Goal: Transaction & Acquisition: Book appointment/travel/reservation

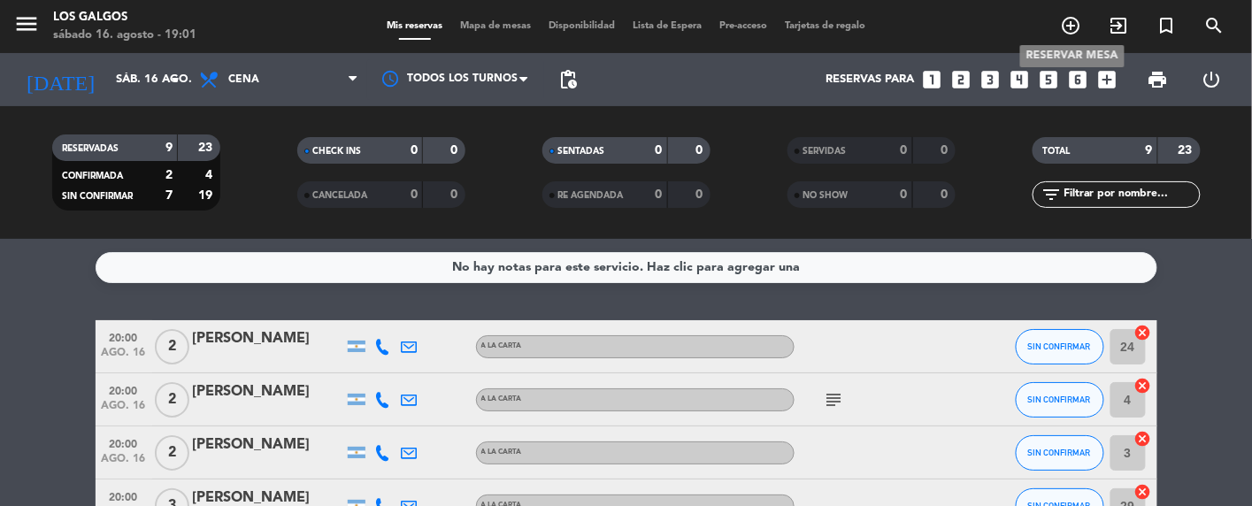
click at [1080, 27] on icon "add_circle_outline" at bounding box center [1071, 25] width 21 height 21
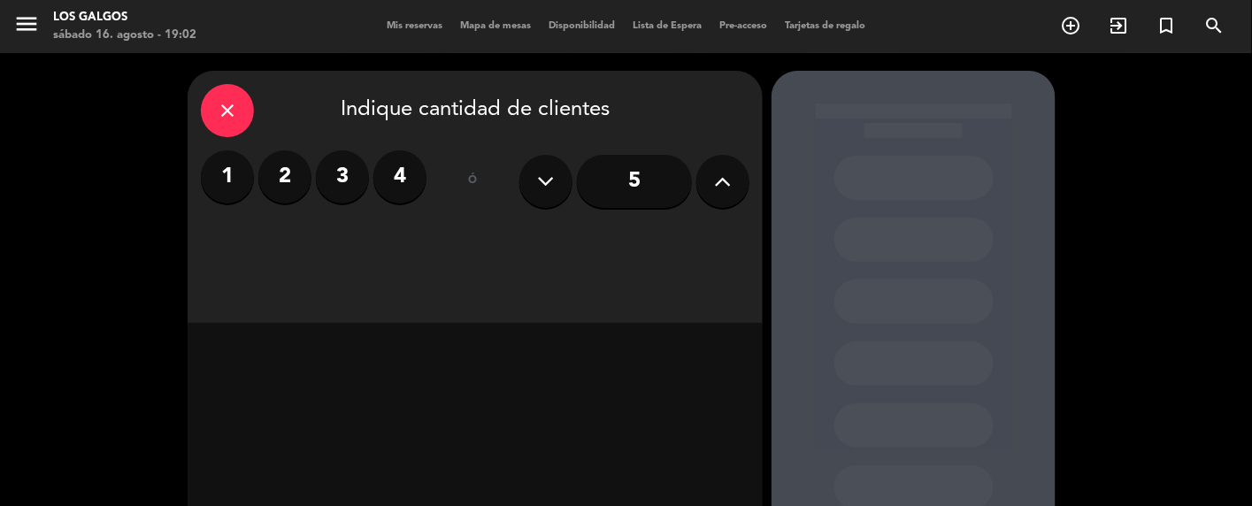
click at [289, 172] on label "2" at bounding box center [284, 176] width 53 height 53
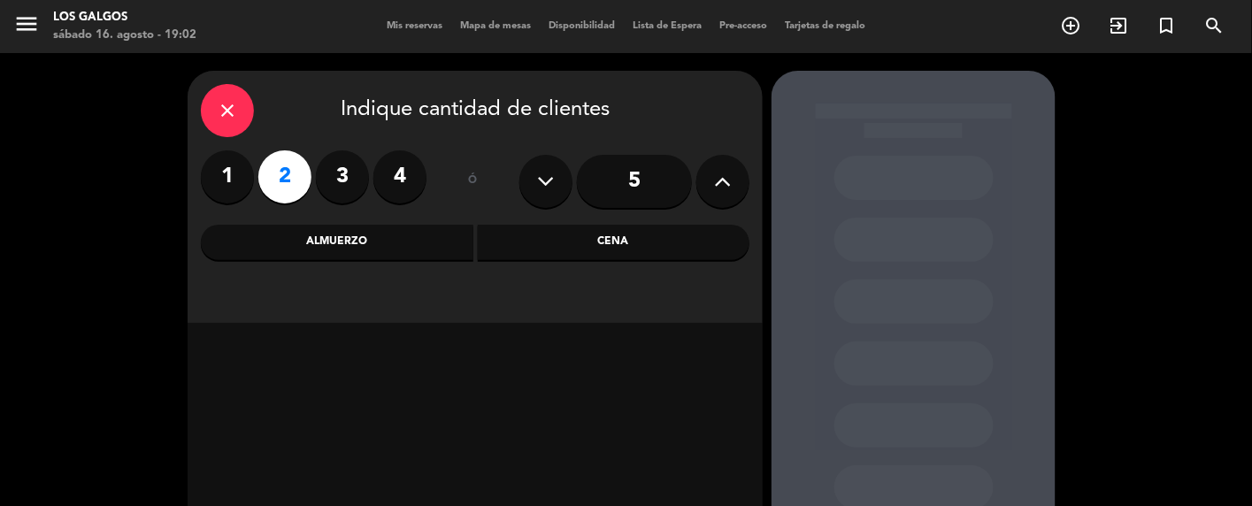
click at [593, 240] on div "Cena" at bounding box center [614, 242] width 273 height 35
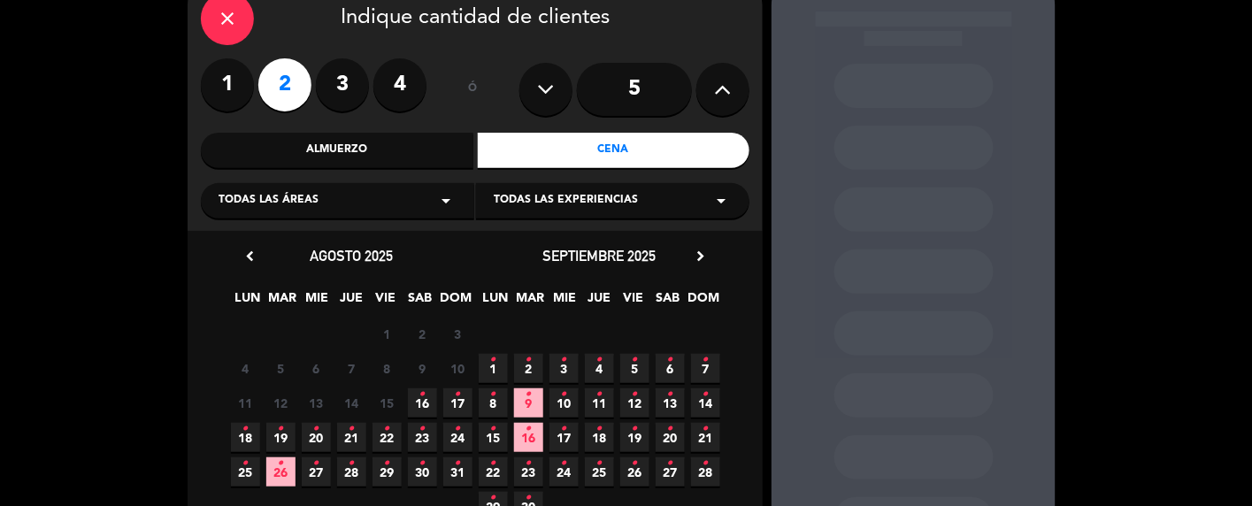
scroll to position [118, 0]
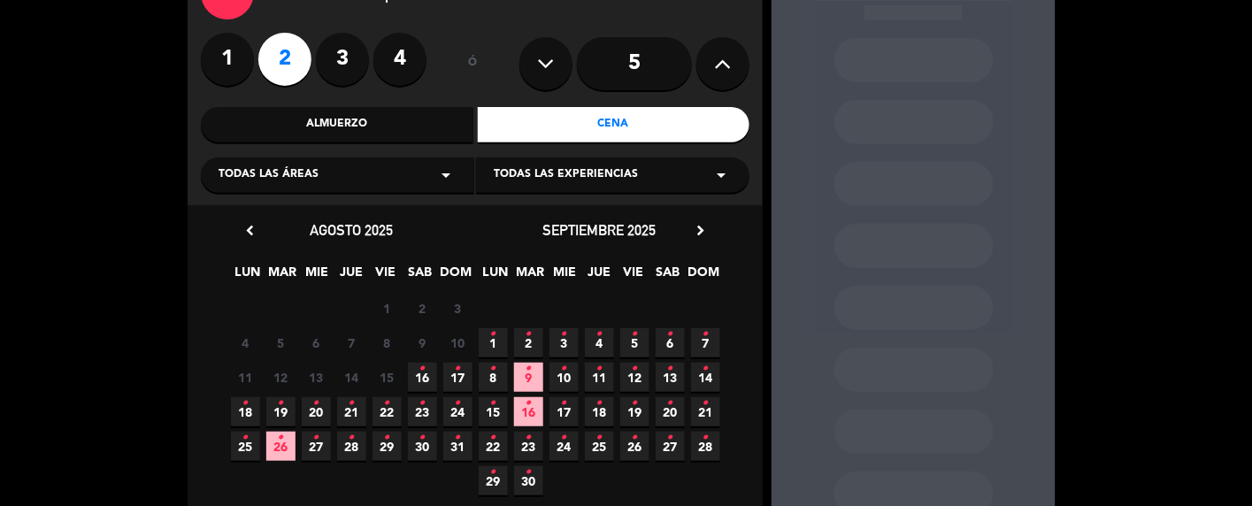
click at [419, 378] on icon "•" at bounding box center [422, 369] width 6 height 28
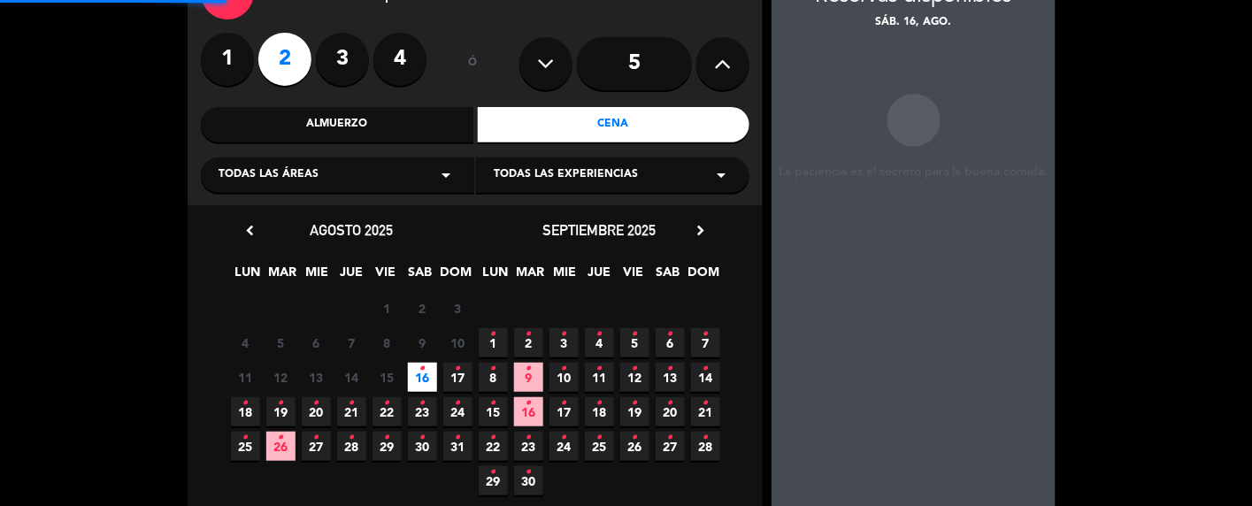
scroll to position [70, 0]
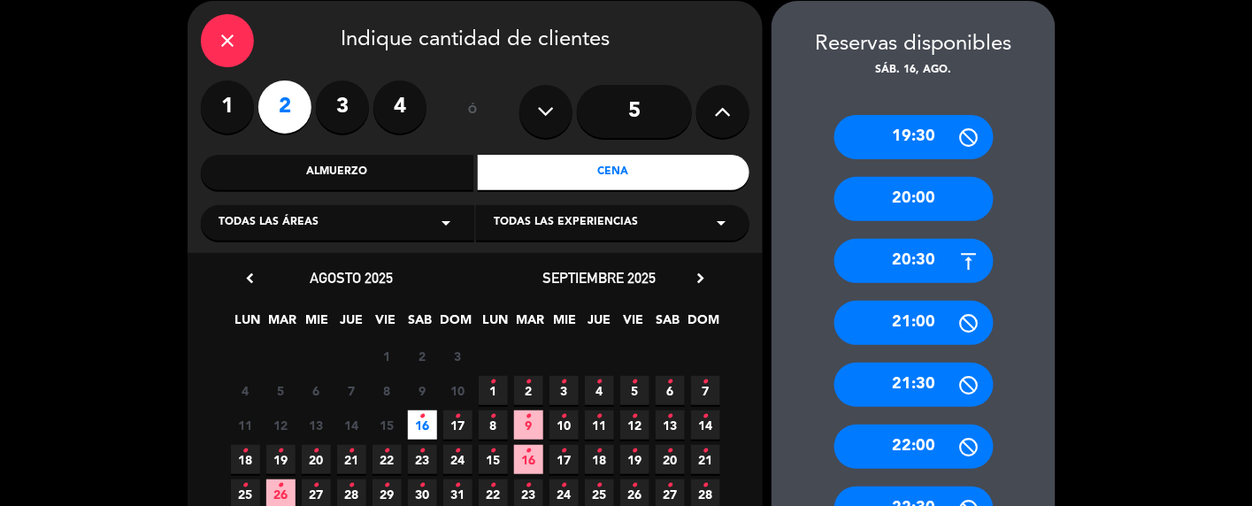
click at [908, 265] on div "20:30" at bounding box center [914, 261] width 159 height 44
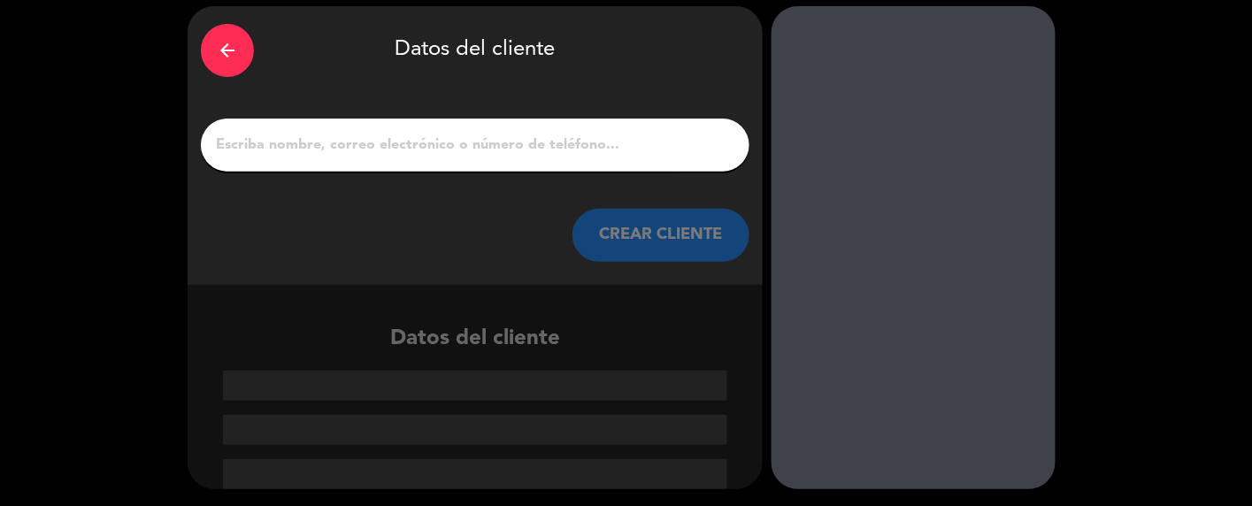
click at [312, 144] on input "1" at bounding box center [475, 145] width 522 height 25
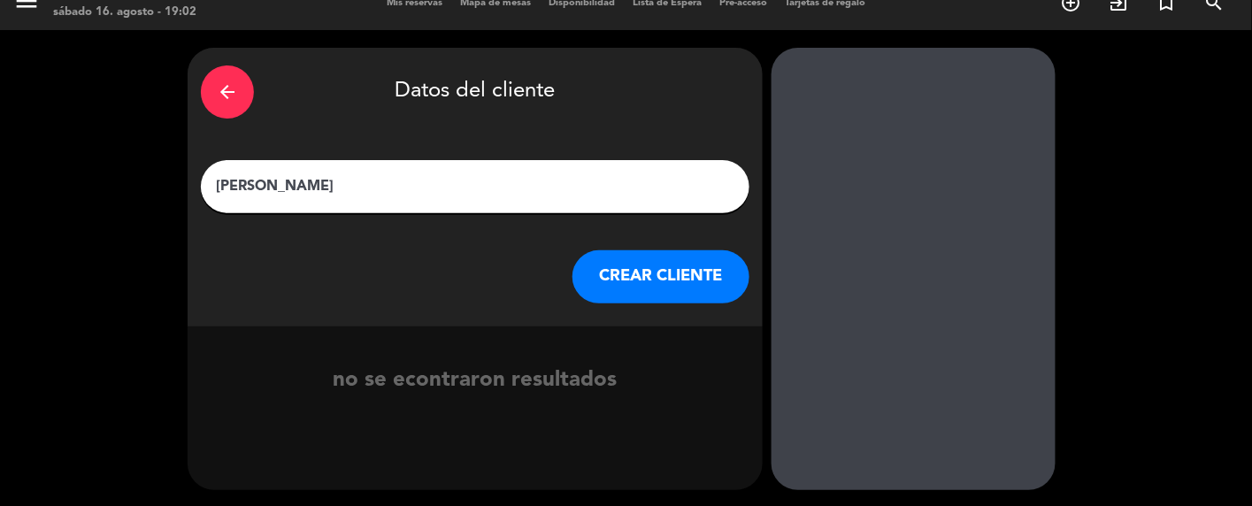
type input "[PERSON_NAME]"
click at [681, 281] on button "CREAR CLIENTE" at bounding box center [661, 276] width 177 height 53
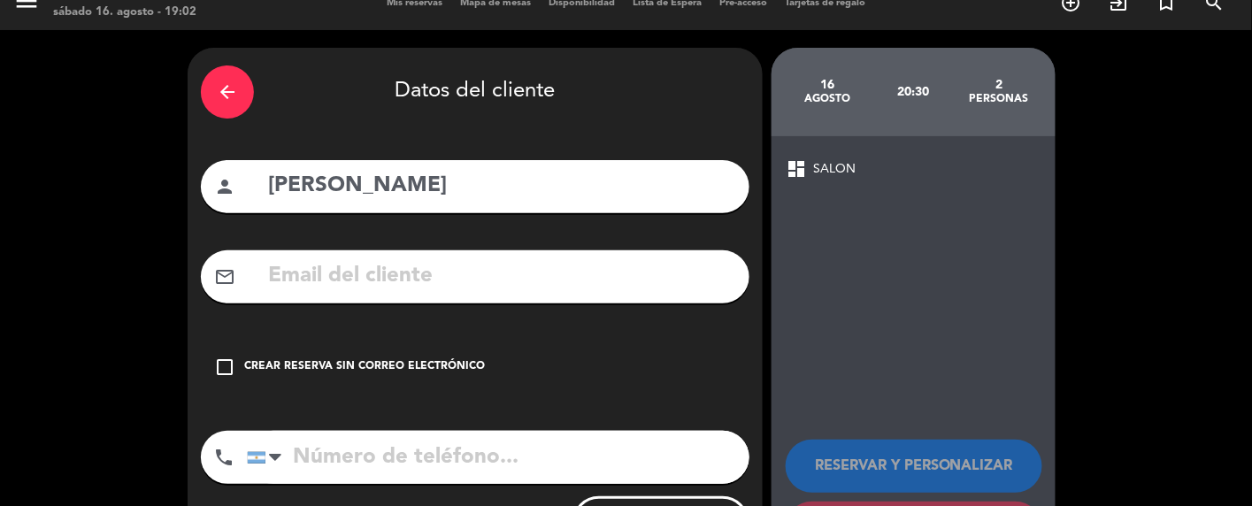
click at [220, 365] on icon "check_box_outline_blank" at bounding box center [224, 367] width 21 height 21
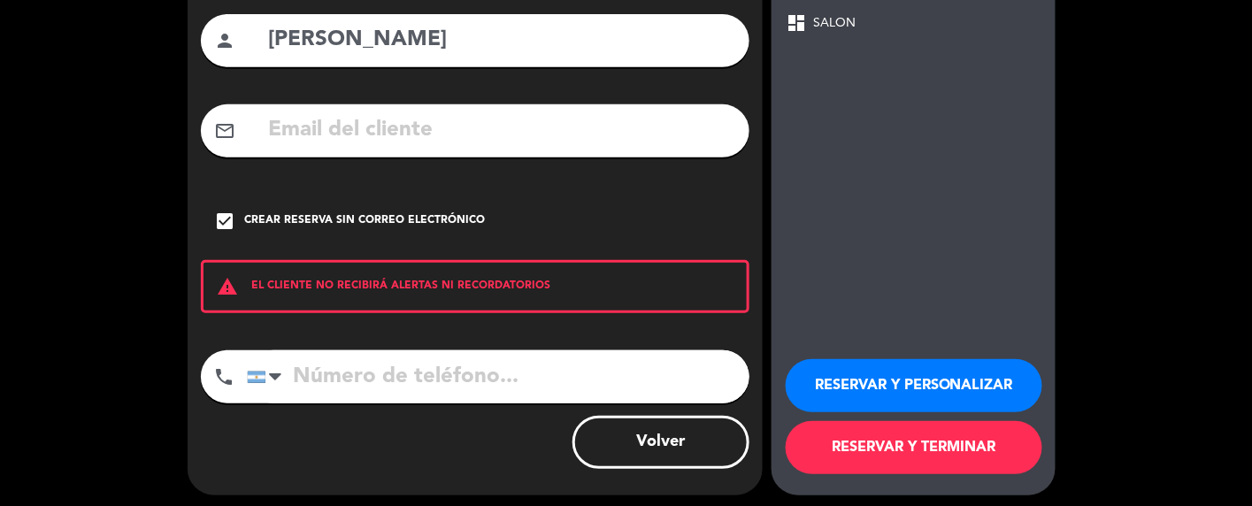
scroll to position [174, 0]
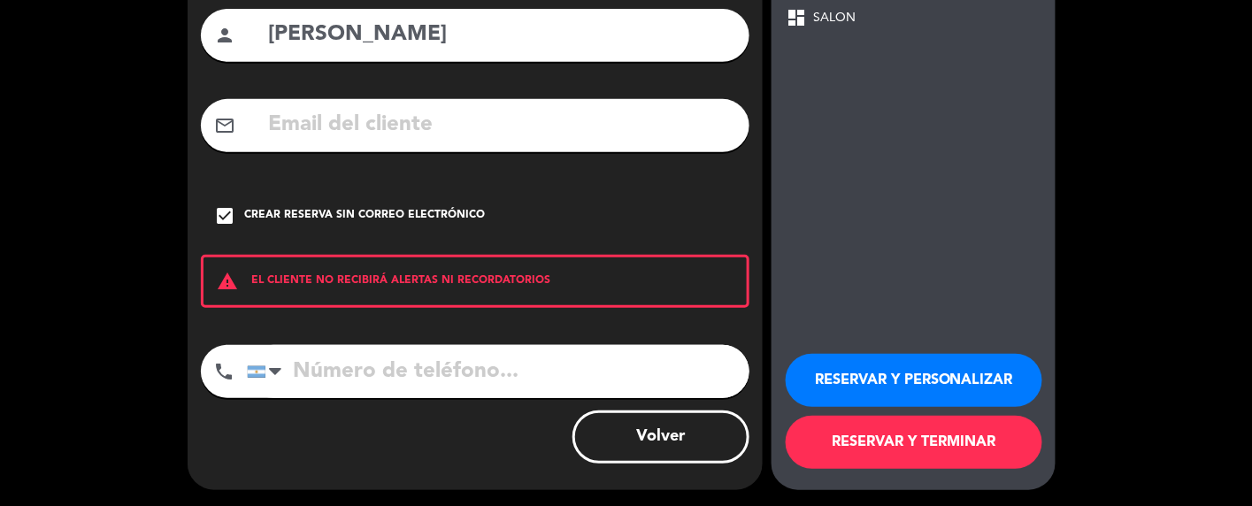
click at [364, 376] on input "tel" at bounding box center [498, 371] width 503 height 53
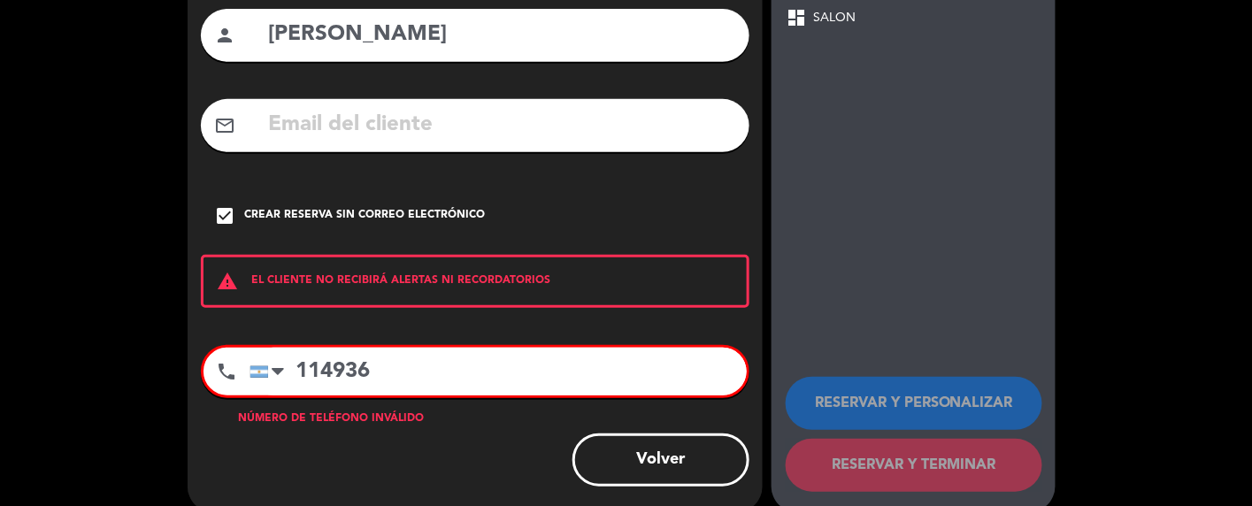
click at [396, 364] on input "114936" at bounding box center [498, 372] width 497 height 48
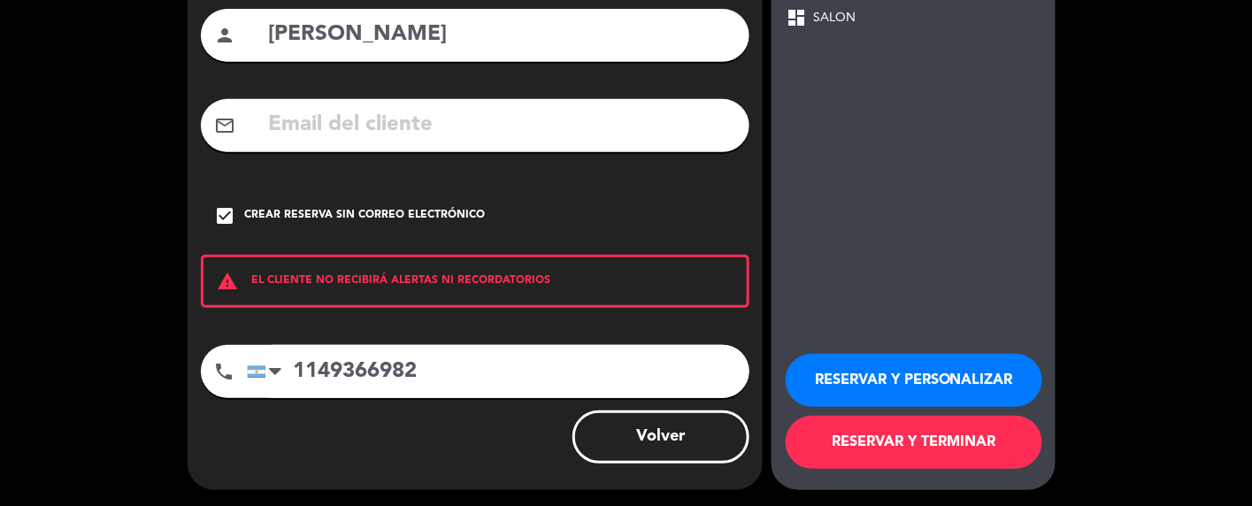
type input "1149366982"
click at [1014, 385] on button "RESERVAR Y PERSONALIZAR" at bounding box center [914, 380] width 257 height 53
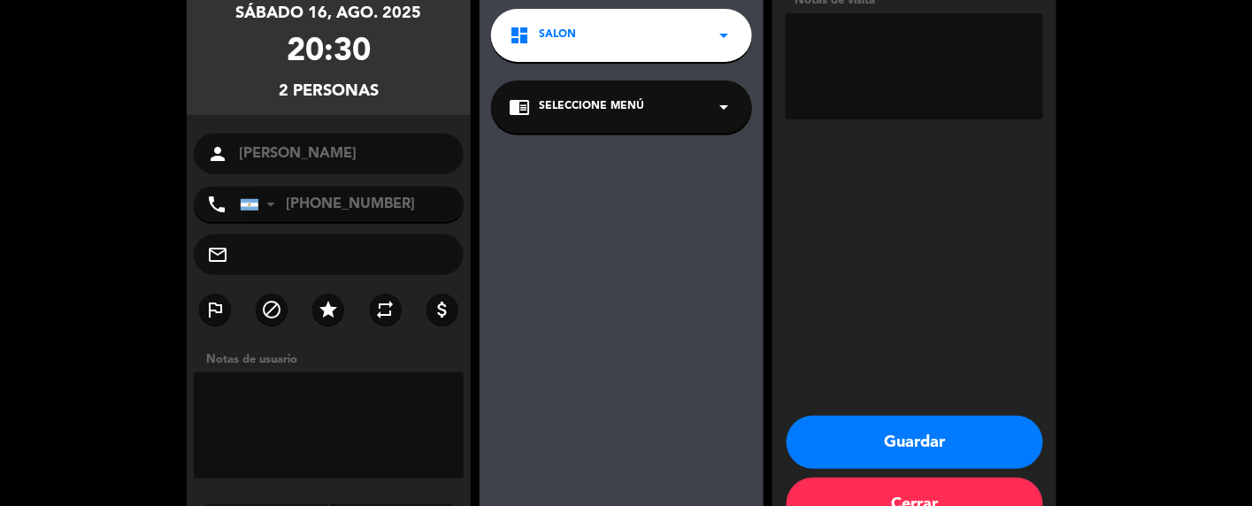
scroll to position [199, 0]
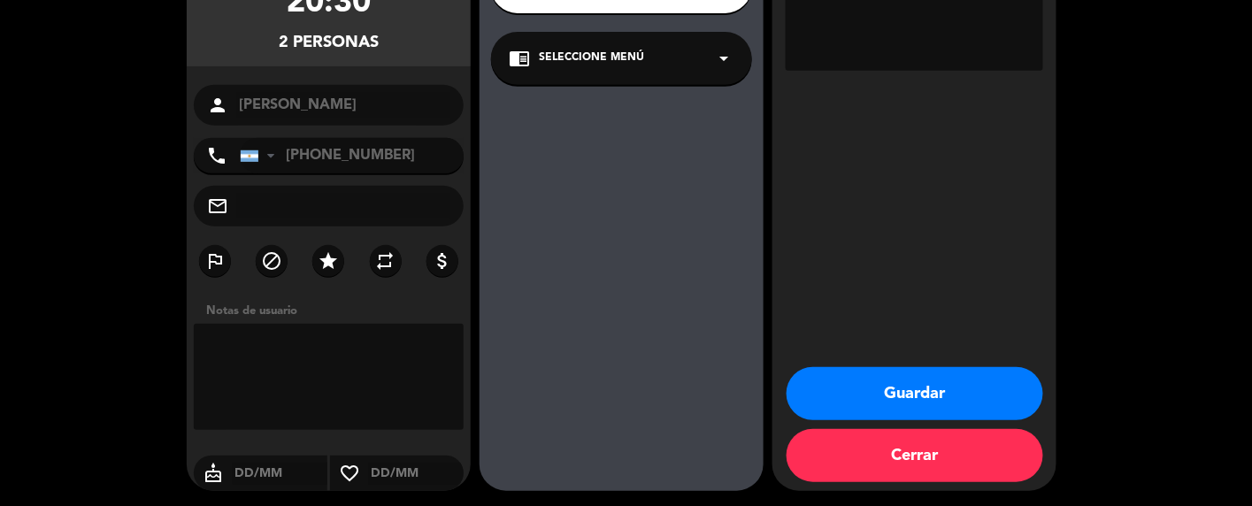
click at [916, 408] on button "Guardar" at bounding box center [915, 393] width 257 height 53
